Goal: Register for event/course

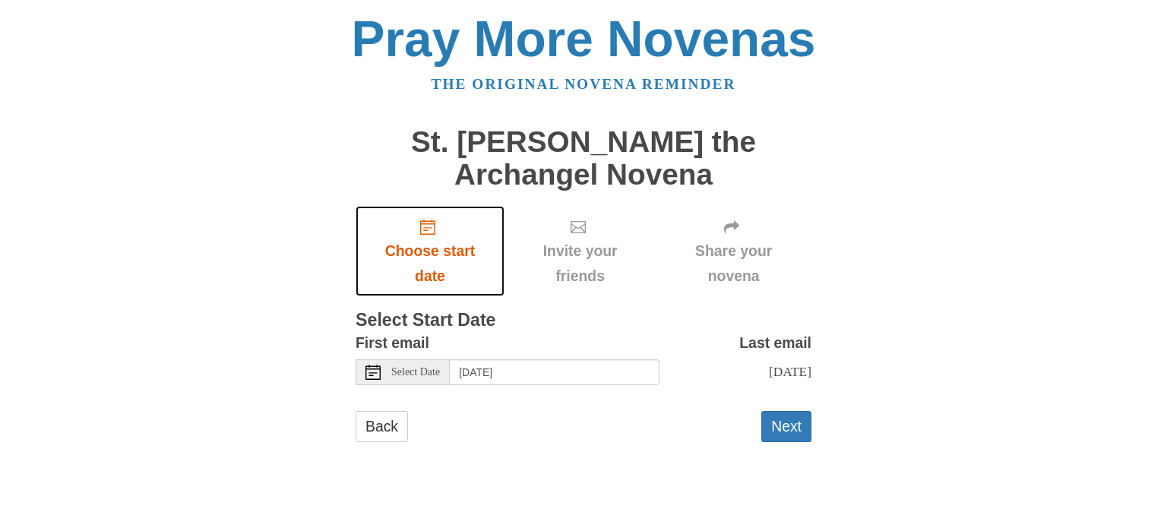
click at [433, 275] on span "Choose start date" at bounding box center [430, 264] width 119 height 50
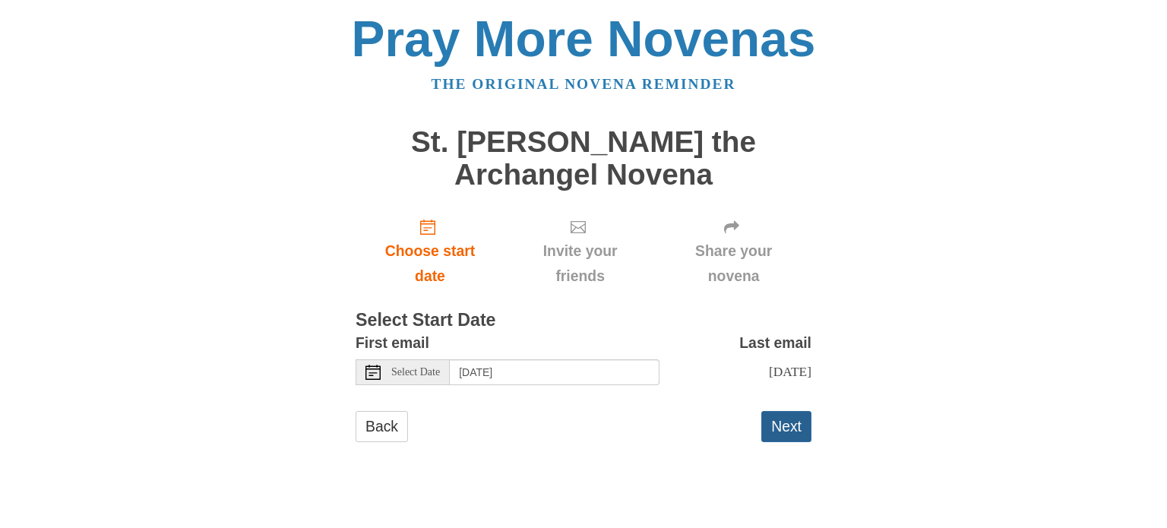
click at [788, 424] on button "Next" at bounding box center [786, 426] width 50 height 31
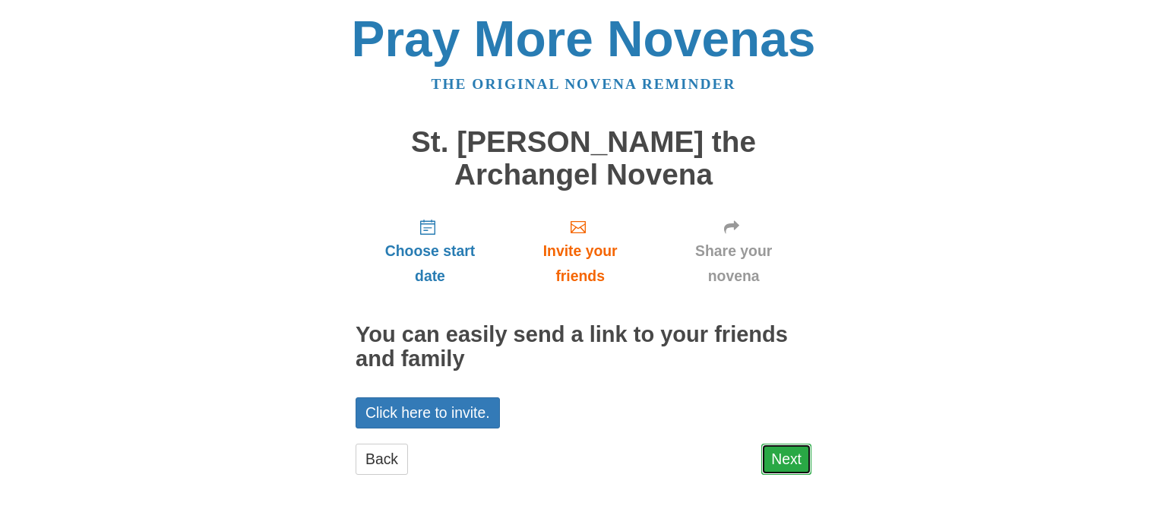
click at [792, 457] on link "Next" at bounding box center [786, 459] width 50 height 31
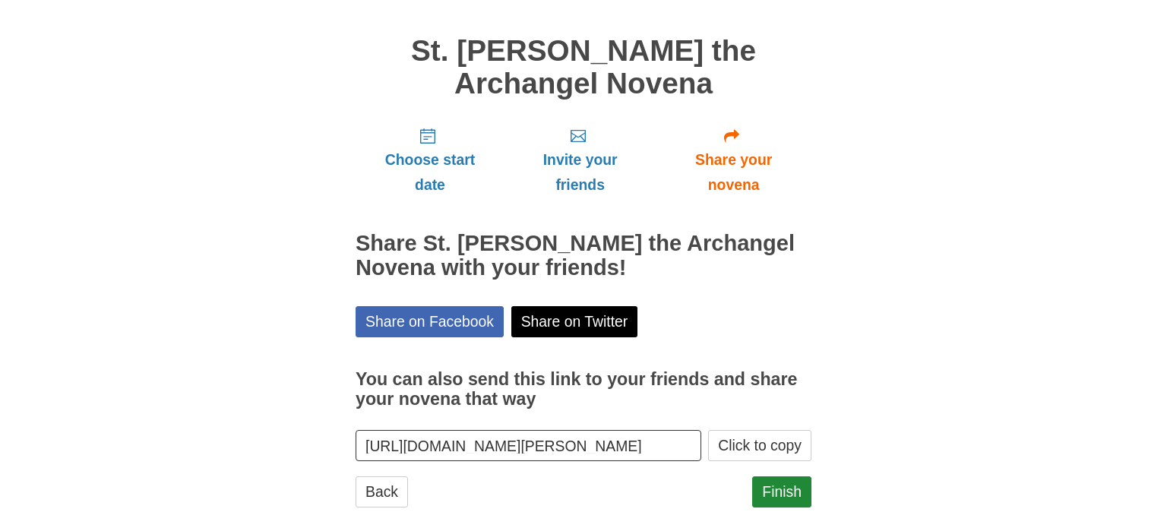
scroll to position [113, 0]
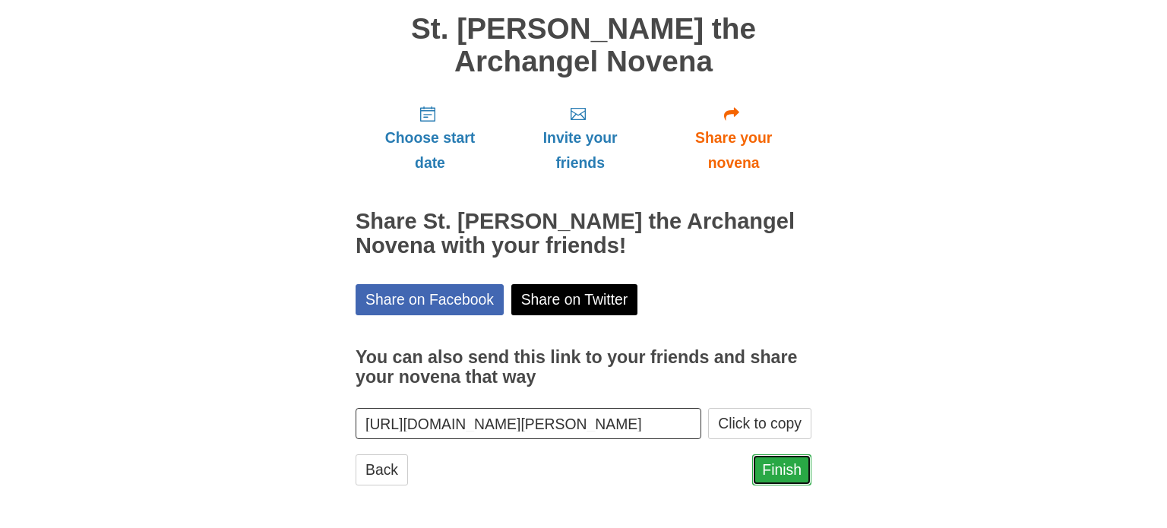
click at [788, 475] on link "Finish" at bounding box center [781, 469] width 59 height 31
